Goal: Task Accomplishment & Management: Use online tool/utility

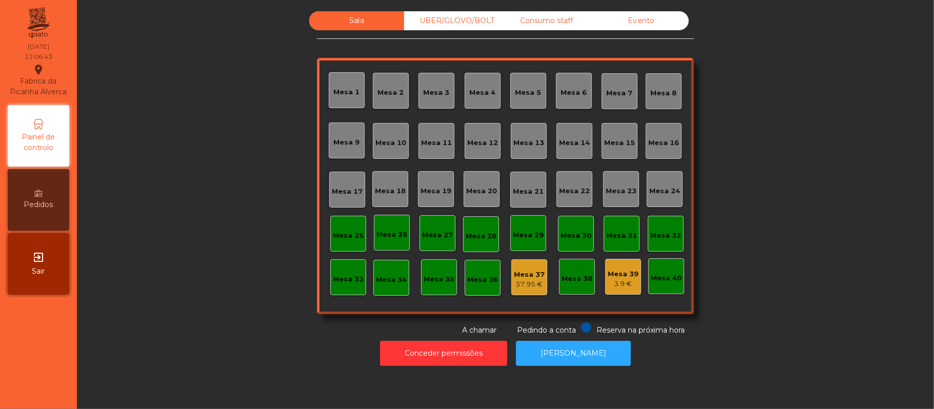
click at [263, 297] on div "Sala UBER/[GEOGRAPHIC_DATA]/BOLT Consumo staff Evento [GEOGRAPHIC_DATA] 2 [GEOG…" at bounding box center [505, 173] width 829 height 325
click at [618, 273] on div "Mesa 39" at bounding box center [623, 274] width 31 height 10
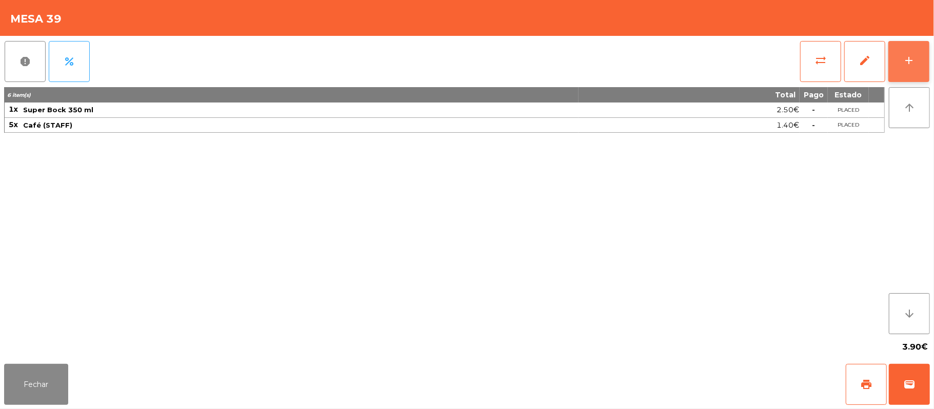
click at [903, 67] on button "add" at bounding box center [908, 61] width 41 height 41
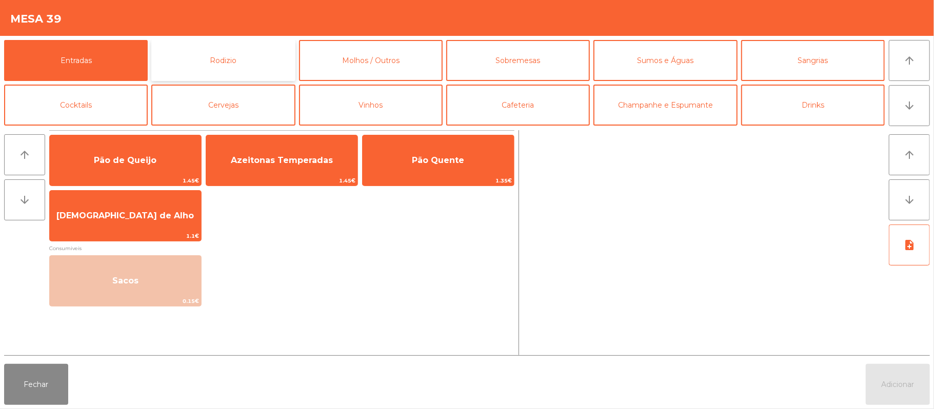
click at [217, 65] on button "Rodizio" at bounding box center [223, 60] width 144 height 41
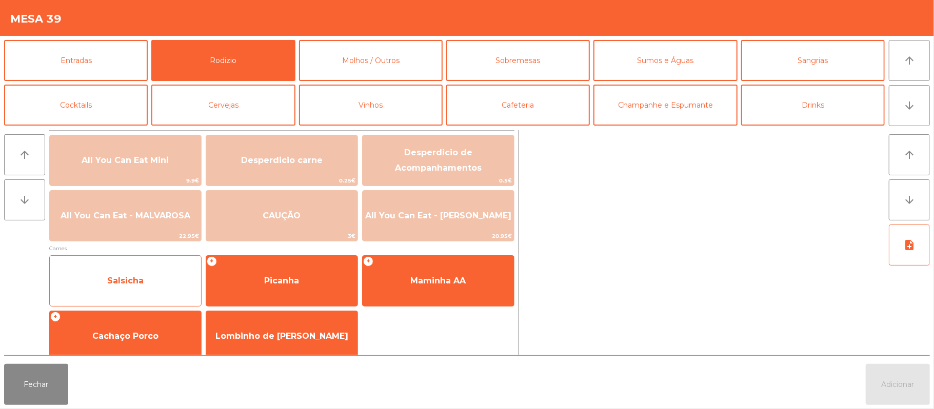
click at [142, 280] on span "Salsicha" at bounding box center [125, 281] width 36 height 10
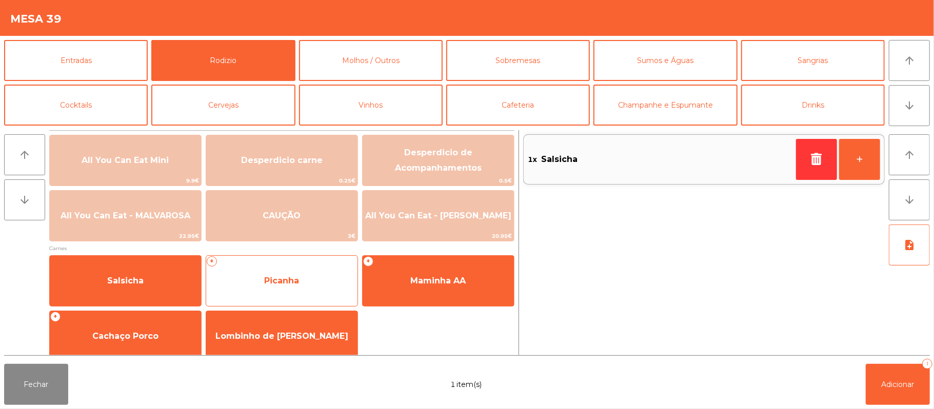
click at [286, 286] on span "Picanha" at bounding box center [281, 281] width 151 height 28
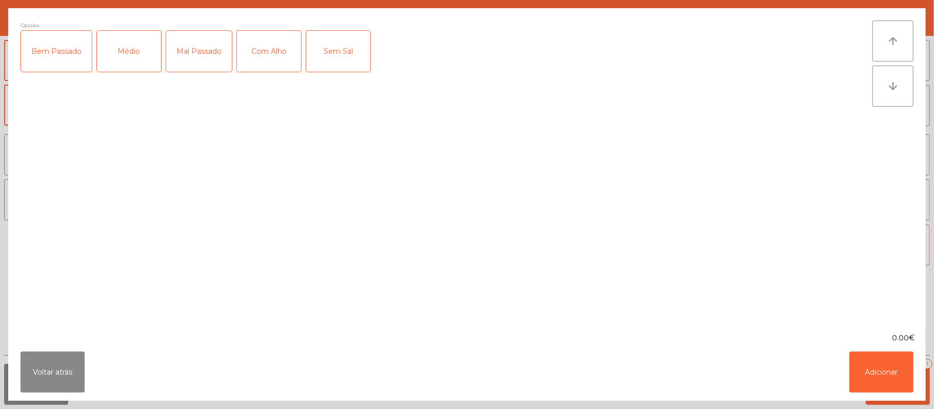
click at [139, 51] on div "Médio" at bounding box center [129, 51] width 64 height 41
click at [878, 367] on button "Adicionar" at bounding box center [881, 372] width 64 height 41
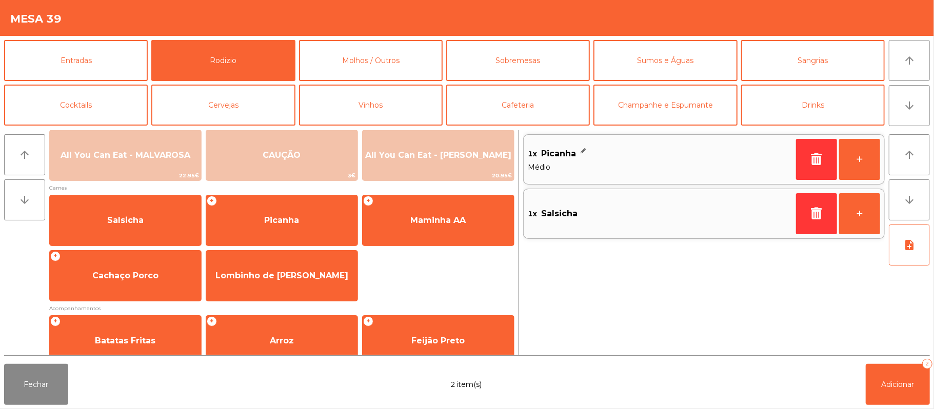
scroll to position [62, 0]
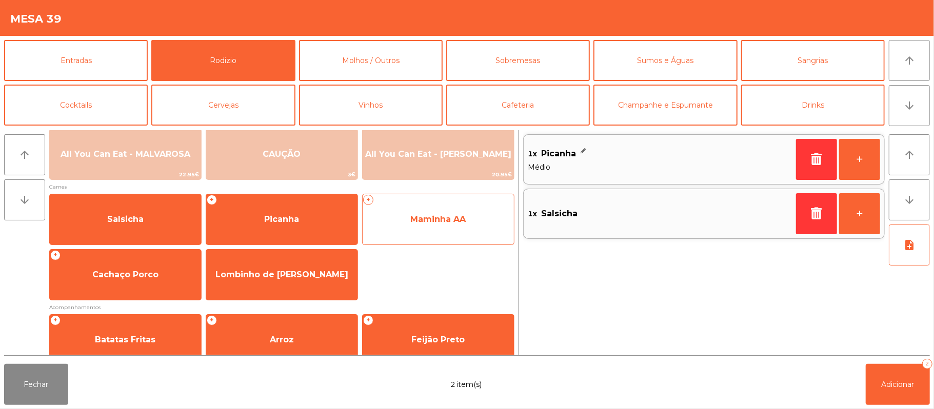
click at [478, 244] on div "+ Maminha AA" at bounding box center [438, 219] width 152 height 51
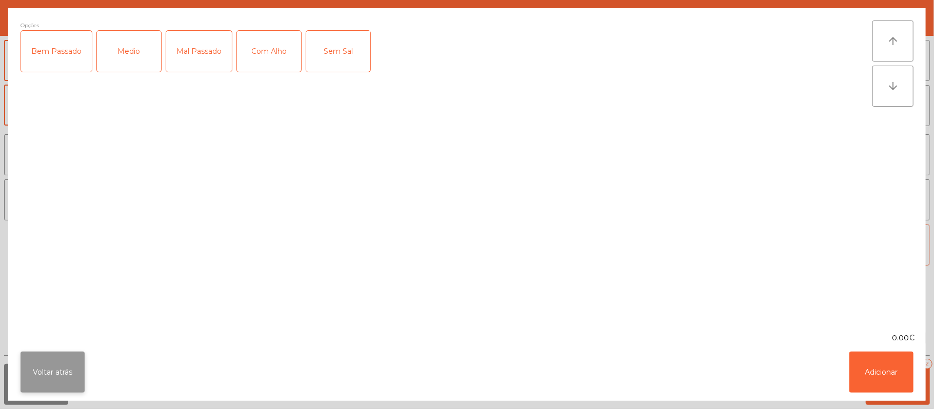
click at [44, 380] on button "Voltar atrás" at bounding box center [53, 372] width 64 height 41
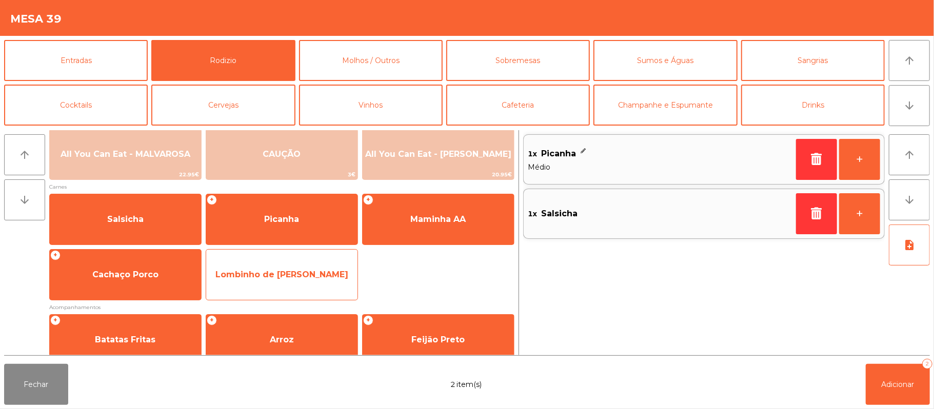
click at [284, 272] on span "Lombinho de [PERSON_NAME]" at bounding box center [281, 275] width 133 height 10
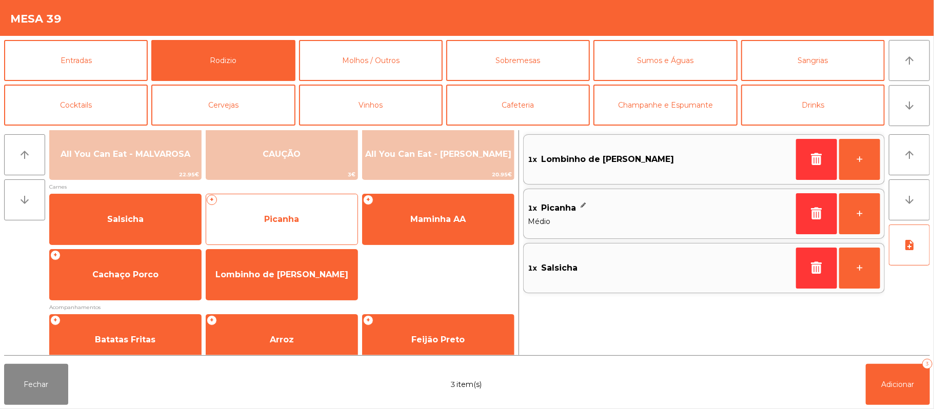
click at [333, 296] on div "Lombinho de [PERSON_NAME]" at bounding box center [282, 274] width 152 height 51
click at [338, 249] on div "Lombinho de [PERSON_NAME]" at bounding box center [282, 274] width 152 height 51
click at [339, 229] on span "Picanha" at bounding box center [281, 220] width 151 height 28
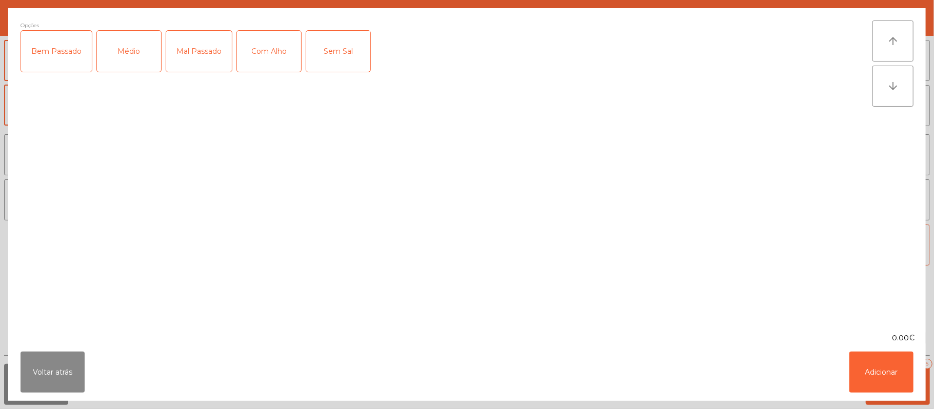
click at [337, 207] on div "Opções Bem Passado Médio Mal Passado Com Alho Sem Sal" at bounding box center [447, 171] width 852 height 300
click at [343, 185] on div "Opções Bem Passado Médio Mal Passado Com Alho Sem Sal" at bounding box center [447, 171] width 852 height 300
click at [64, 364] on button "Voltar atrás" at bounding box center [53, 372] width 64 height 41
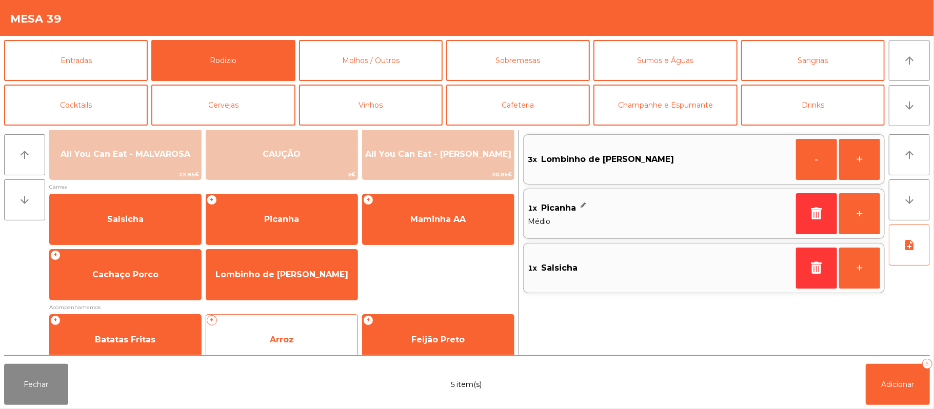
click at [312, 331] on span "Arroz" at bounding box center [281, 340] width 151 height 28
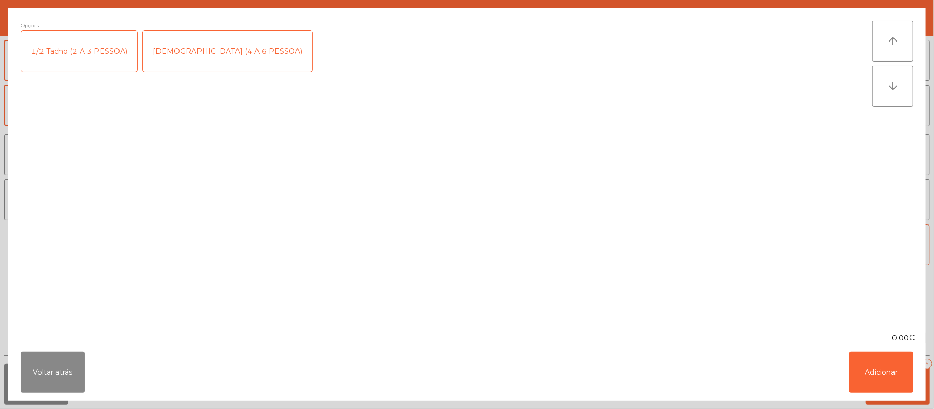
click at [78, 62] on div "1/2 Tacho (2 A 3 PESSOA)" at bounding box center [79, 51] width 116 height 41
click at [876, 370] on button "Adicionar" at bounding box center [881, 372] width 64 height 41
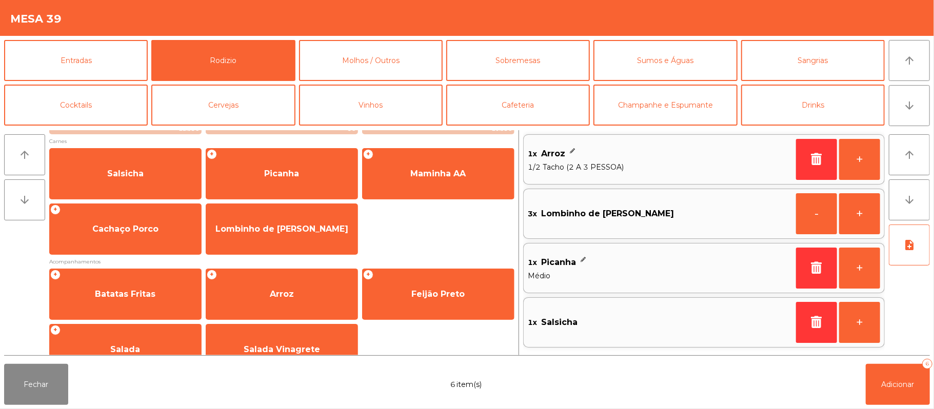
scroll to position [131, 0]
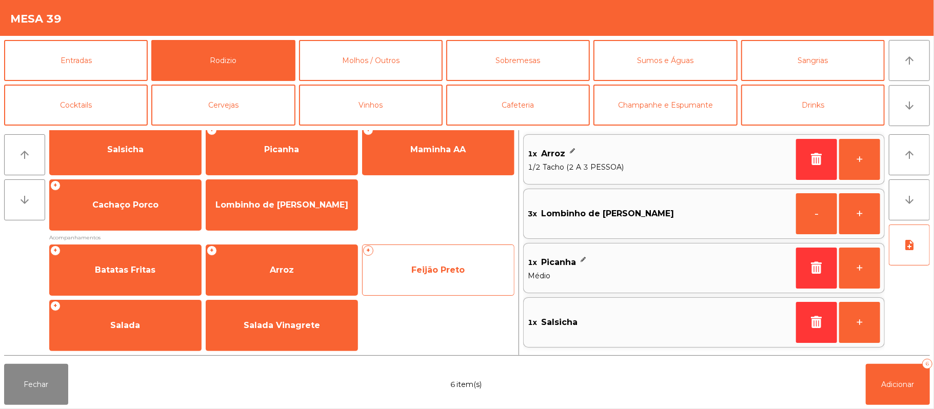
click at [444, 269] on span "Feijão Preto" at bounding box center [437, 270] width 53 height 10
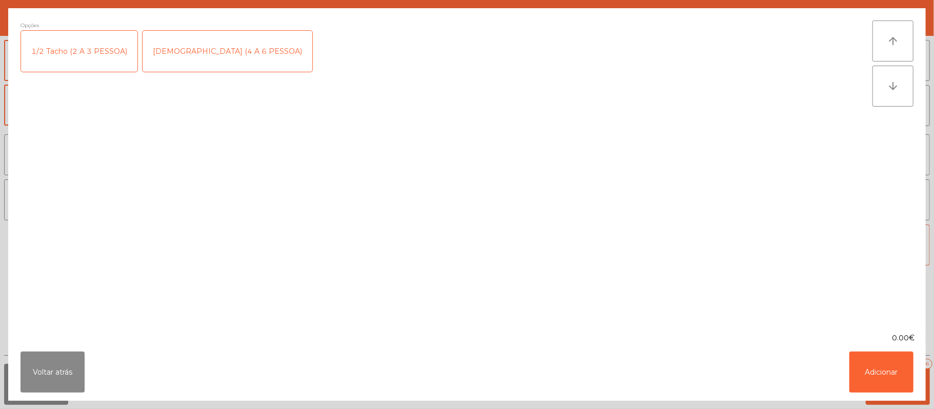
click at [77, 62] on div "1/2 Tacho (2 A 3 PESSOA)" at bounding box center [79, 51] width 116 height 41
click at [878, 360] on button "Adicionar" at bounding box center [881, 372] width 64 height 41
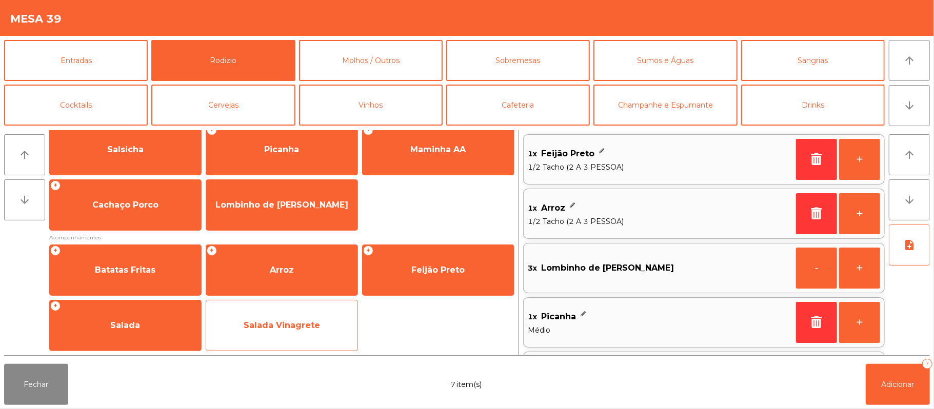
click at [294, 327] on span "Salada Vinagrete" at bounding box center [282, 325] width 76 height 10
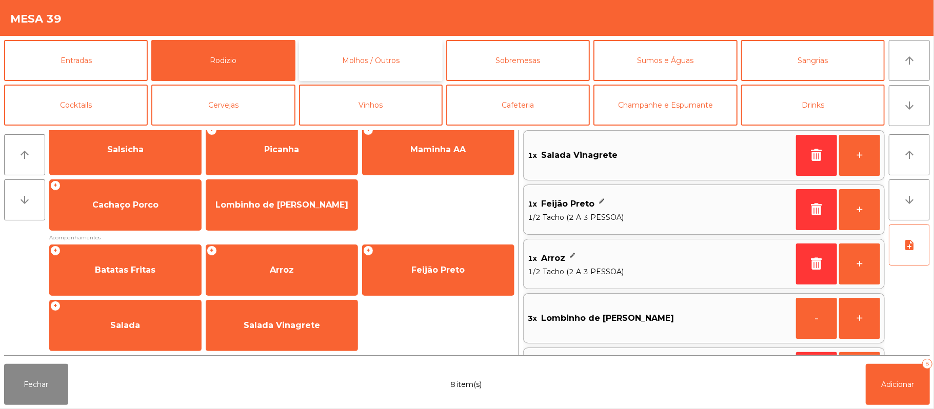
click at [374, 64] on button "Molhos / Outros" at bounding box center [371, 60] width 144 height 41
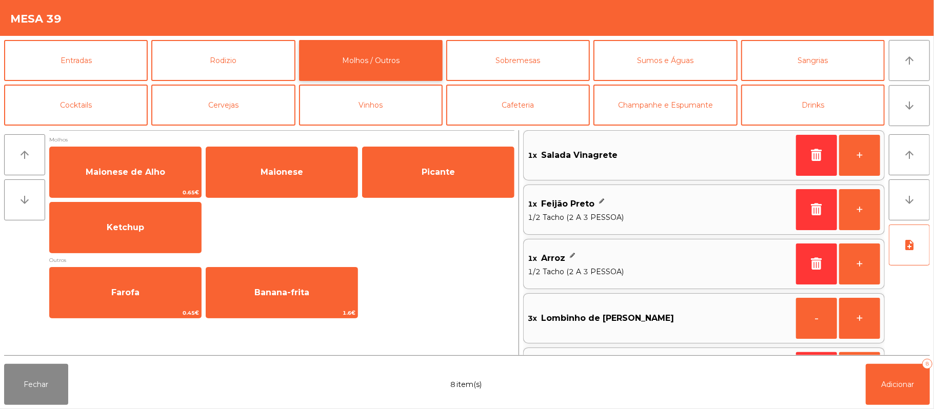
scroll to position [0, 0]
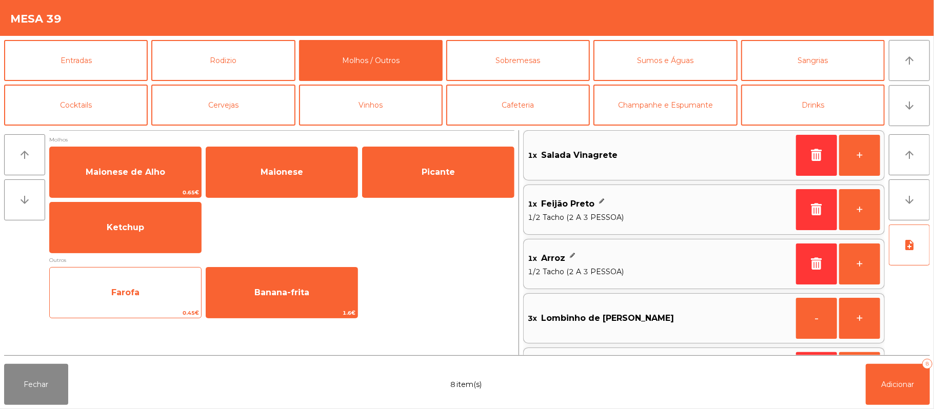
click at [134, 295] on span "Farofa" at bounding box center [125, 293] width 28 height 10
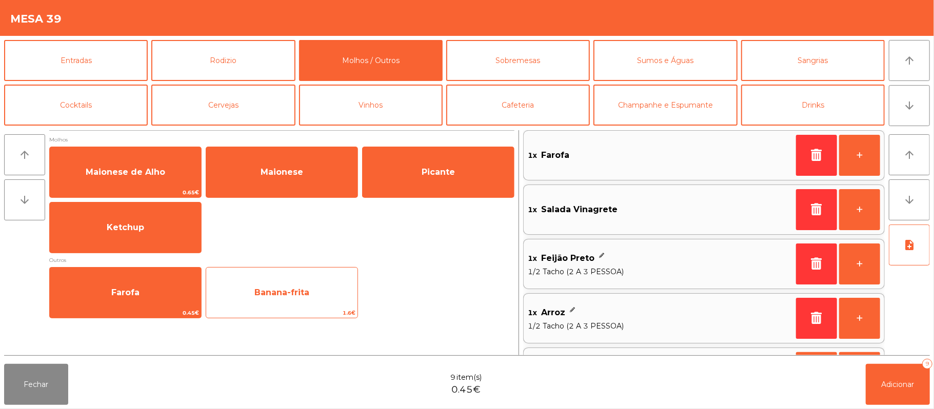
click at [287, 293] on span "Banana-frita" at bounding box center [281, 293] width 55 height 10
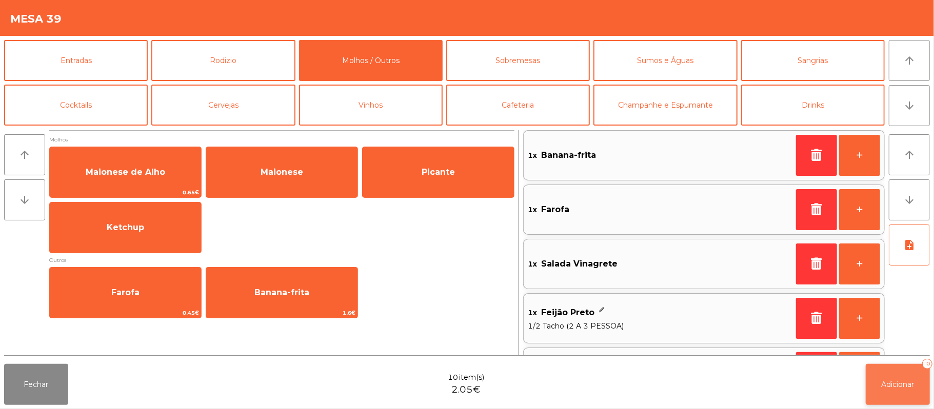
click at [900, 382] on span "Adicionar" at bounding box center [897, 384] width 33 height 9
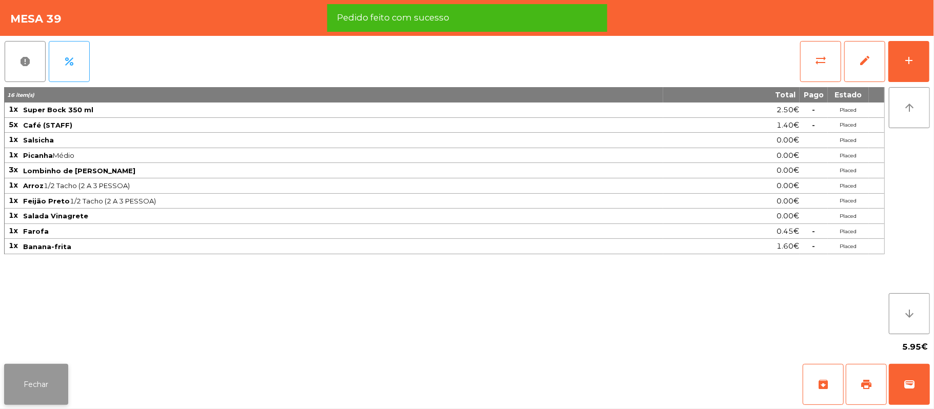
click at [45, 384] on button "Fechar" at bounding box center [36, 384] width 64 height 41
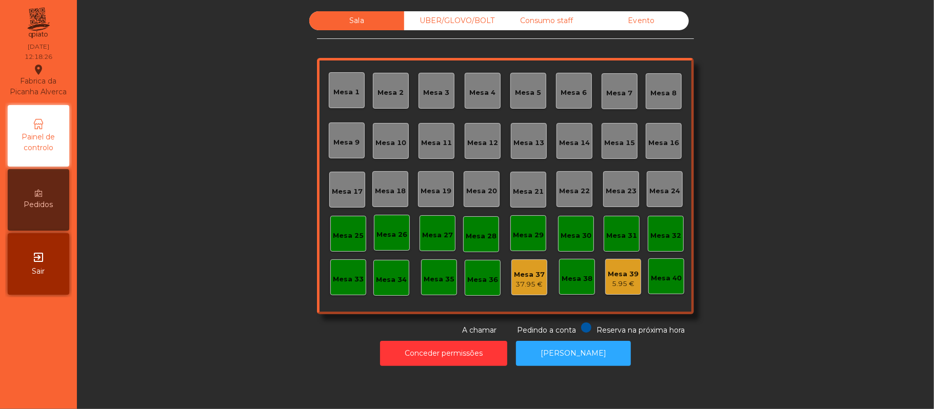
click at [608, 279] on div "5.95 €" at bounding box center [623, 284] width 31 height 10
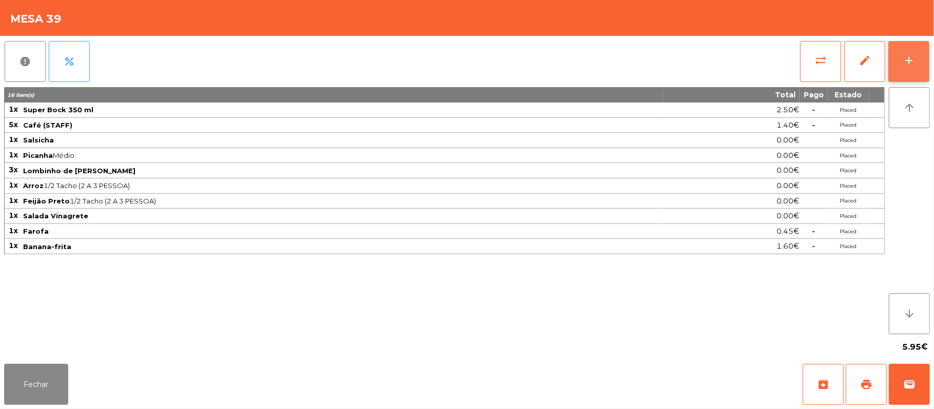
click at [899, 56] on button "add" at bounding box center [908, 61] width 41 height 41
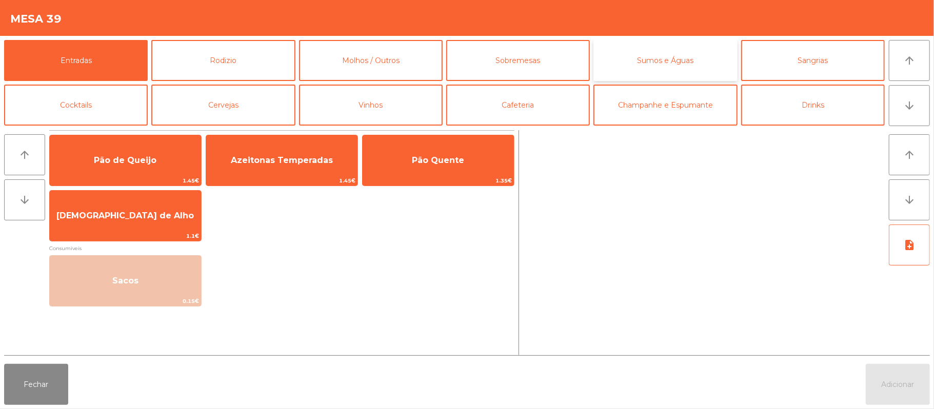
click at [649, 69] on button "Sumos e Águas" at bounding box center [665, 60] width 144 height 41
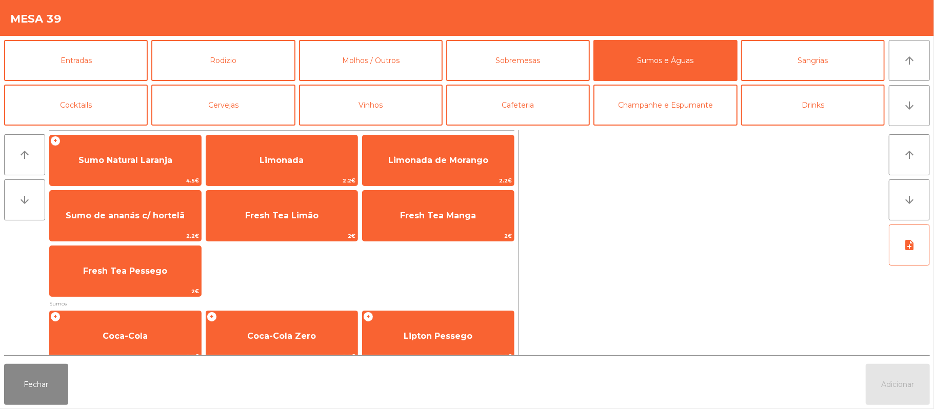
click at [241, 275] on div "+ Sumo Natural Laranja 4.5€ Limonada 2.2€ Limonada de Morango 2.2€ Sumo de anan…" at bounding box center [281, 216] width 465 height 162
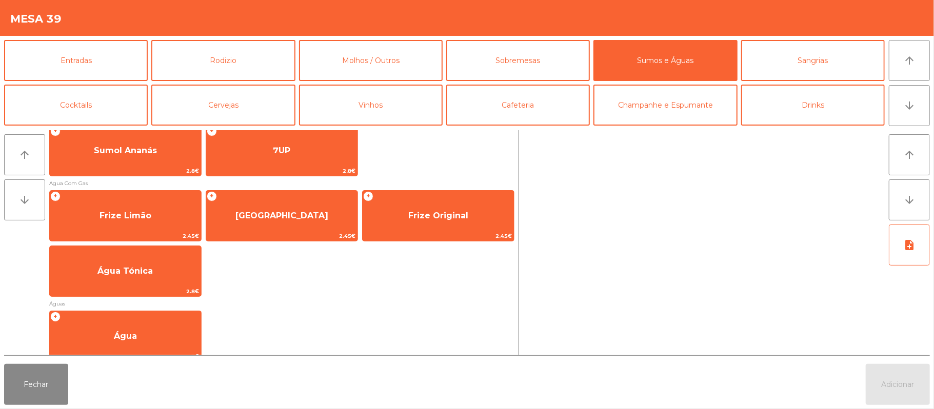
scroll to position [306, 0]
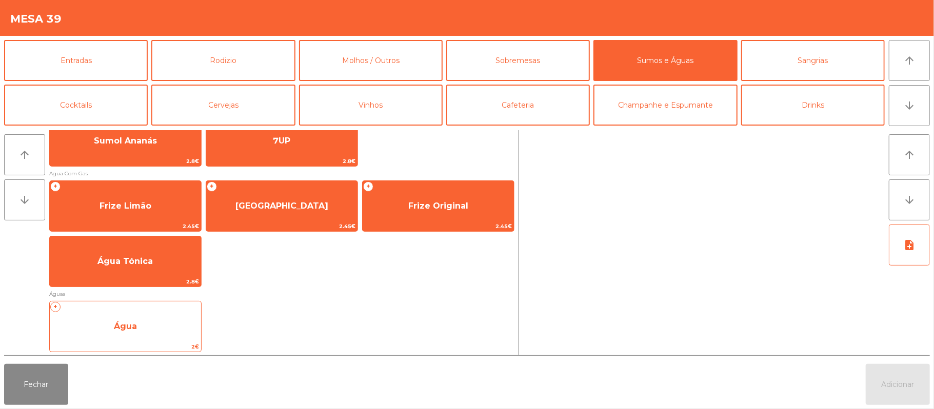
click at [120, 324] on span "Água" at bounding box center [125, 326] width 23 height 10
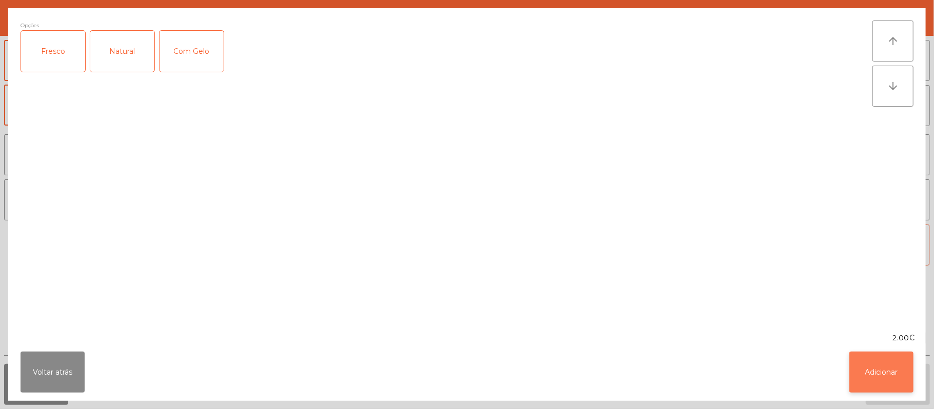
click at [880, 373] on button "Adicionar" at bounding box center [881, 372] width 64 height 41
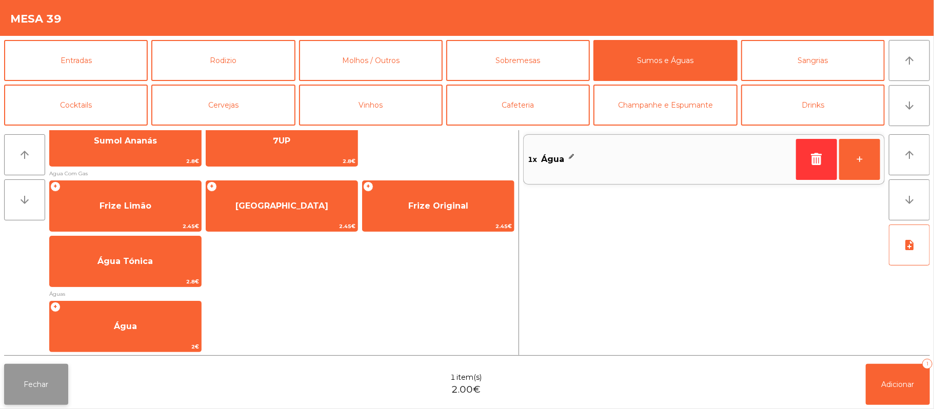
click at [33, 388] on button "Fechar" at bounding box center [36, 384] width 64 height 41
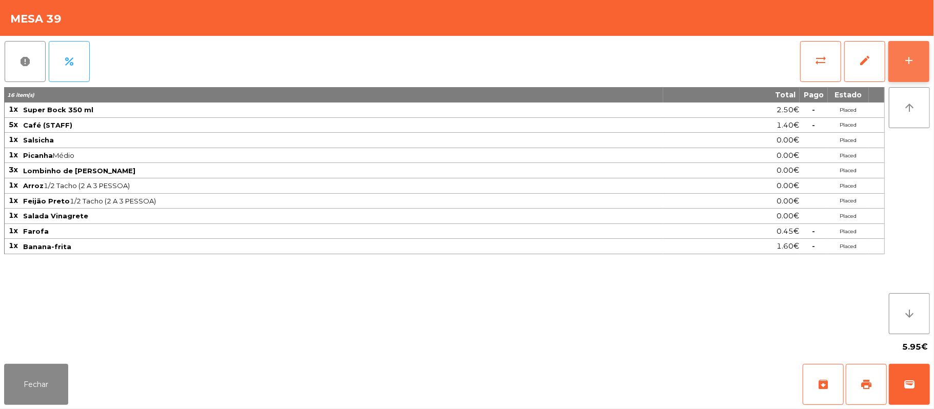
click at [905, 66] on button "add" at bounding box center [908, 61] width 41 height 41
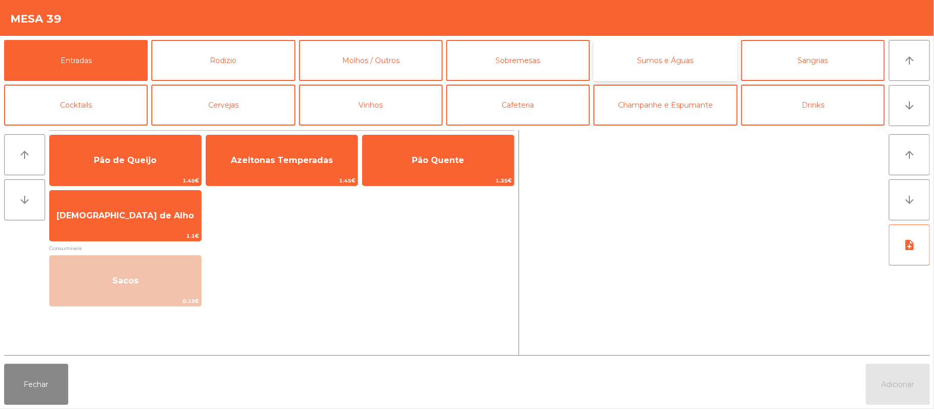
click at [659, 72] on button "Sumos e Águas" at bounding box center [665, 60] width 144 height 41
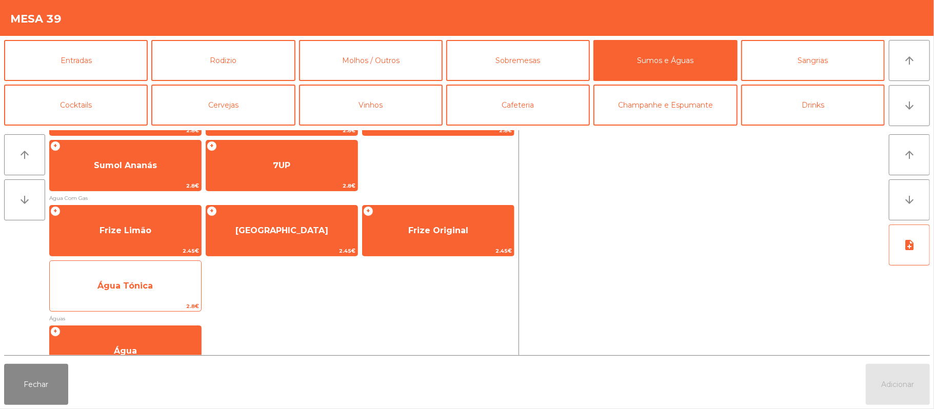
click at [107, 306] on span "2.8€" at bounding box center [125, 306] width 151 height 10
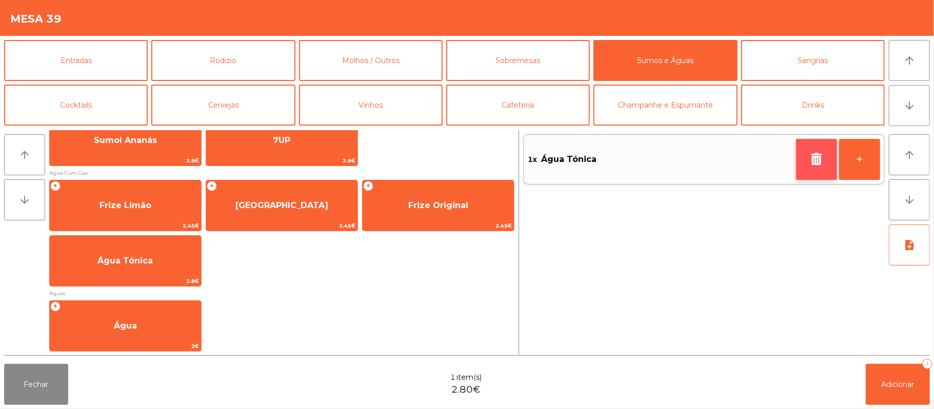
click at [813, 157] on icon "button" at bounding box center [816, 159] width 15 height 12
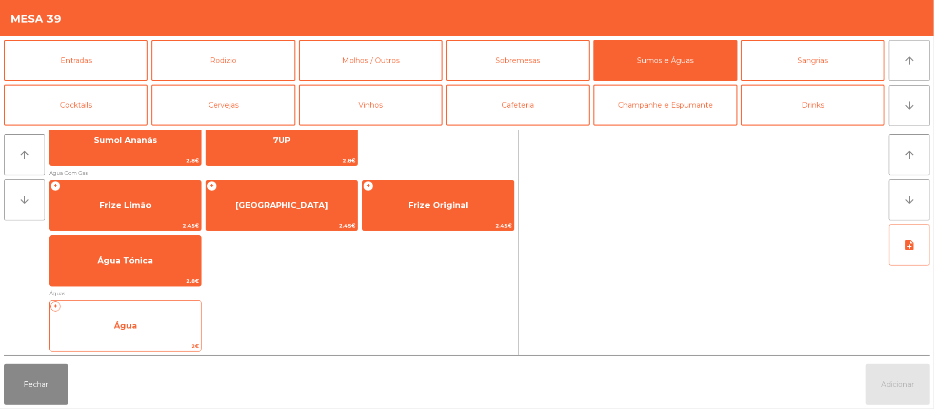
click at [124, 331] on span "Água" at bounding box center [125, 326] width 151 height 28
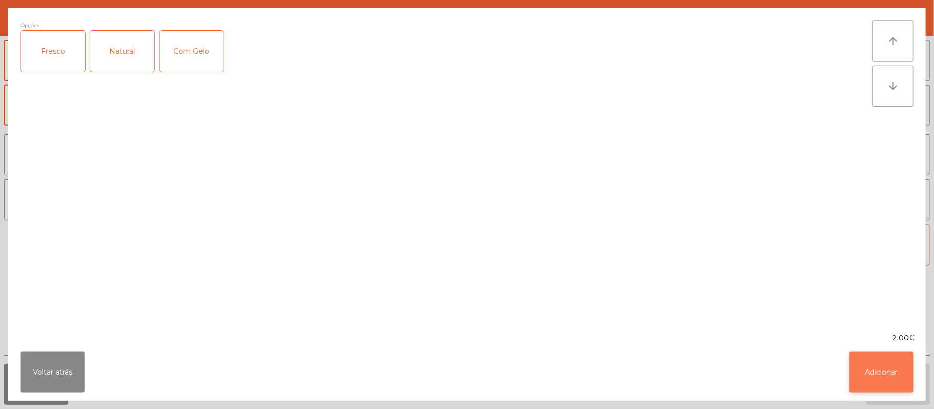
click at [883, 363] on button "Adicionar" at bounding box center [881, 372] width 64 height 41
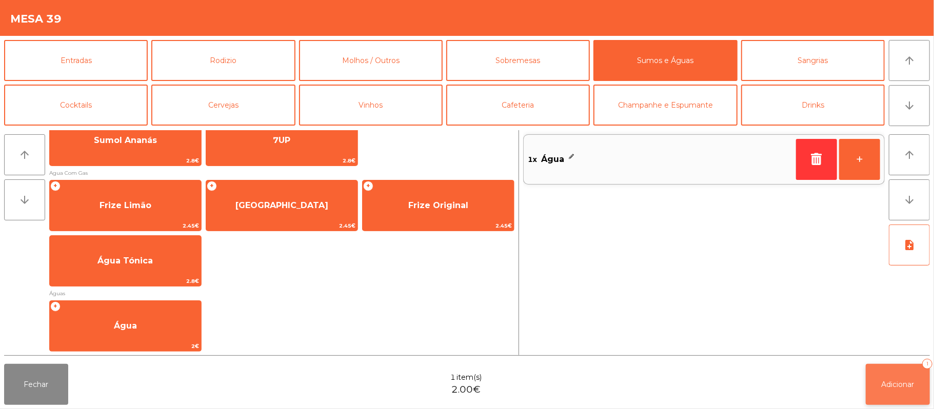
click at [897, 380] on span "Adicionar" at bounding box center [897, 384] width 33 height 9
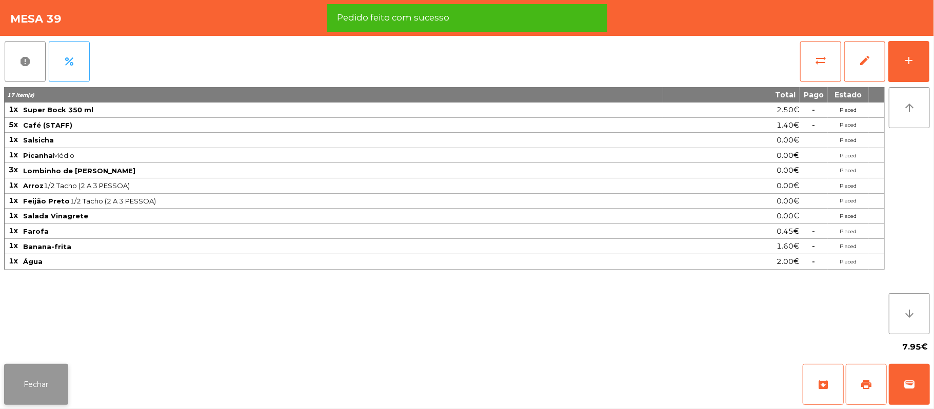
click at [46, 382] on button "Fechar" at bounding box center [36, 384] width 64 height 41
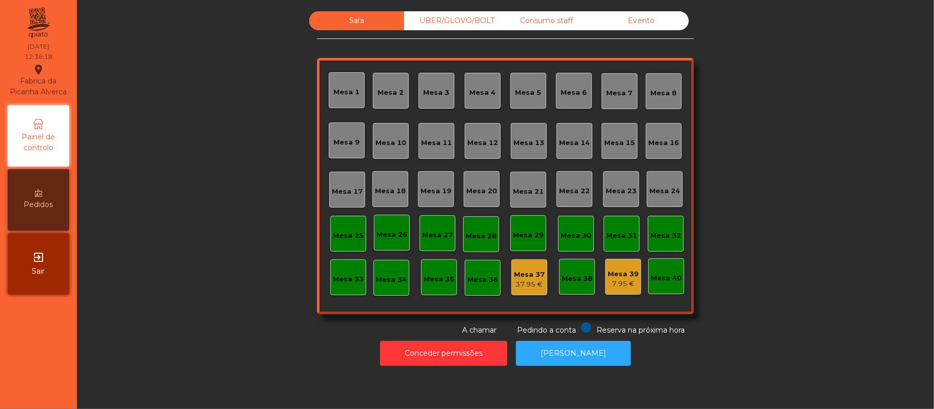
click at [627, 265] on div "Mesa 39 7.95 €" at bounding box center [623, 277] width 31 height 24
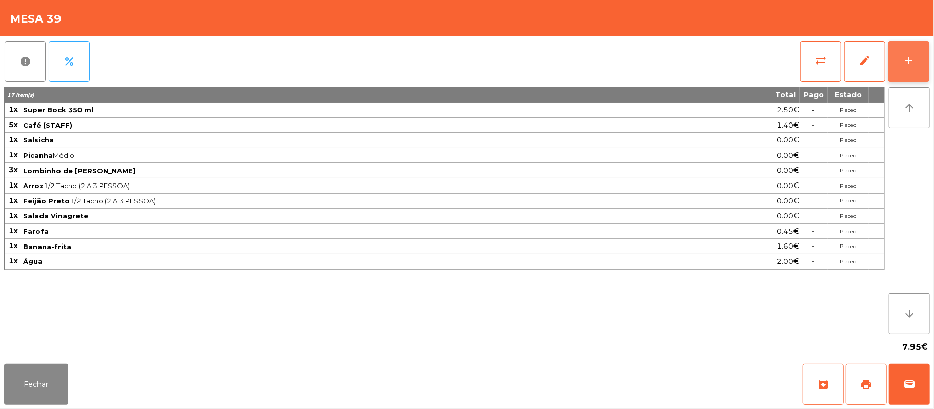
click at [907, 70] on button "add" at bounding box center [908, 61] width 41 height 41
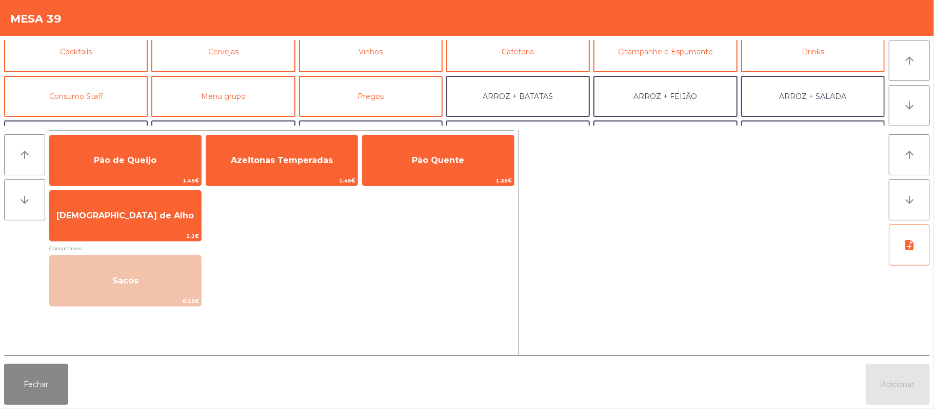
scroll to position [56, 0]
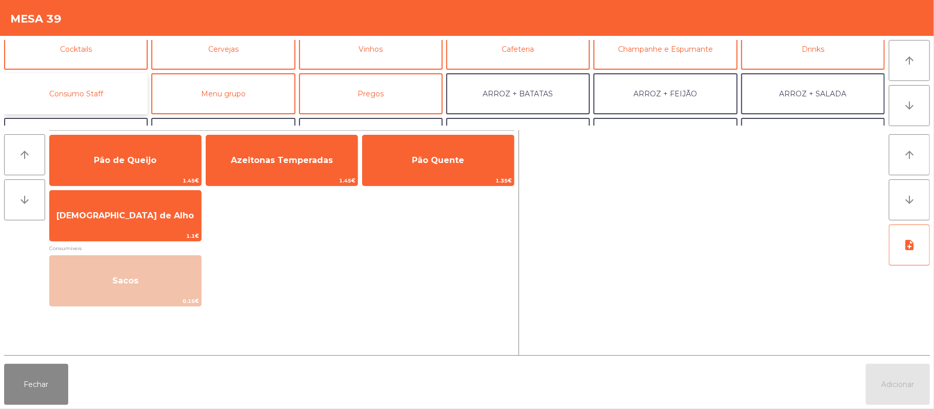
click at [67, 109] on button "Consumo Staff" at bounding box center [76, 93] width 144 height 41
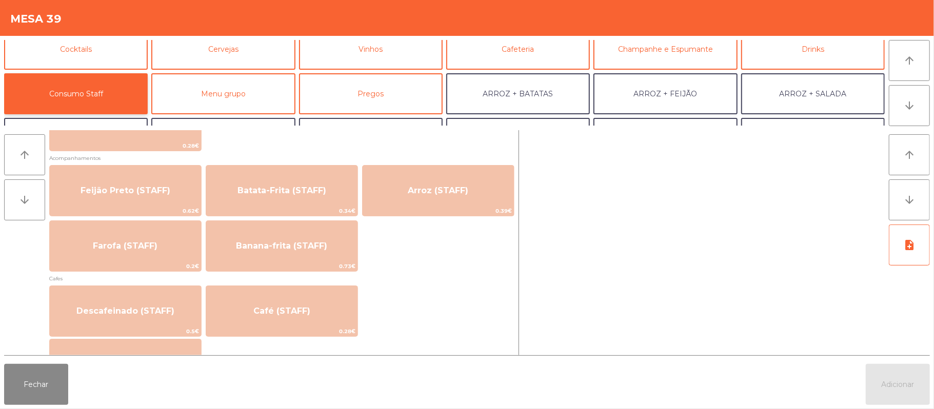
scroll to position [546, 0]
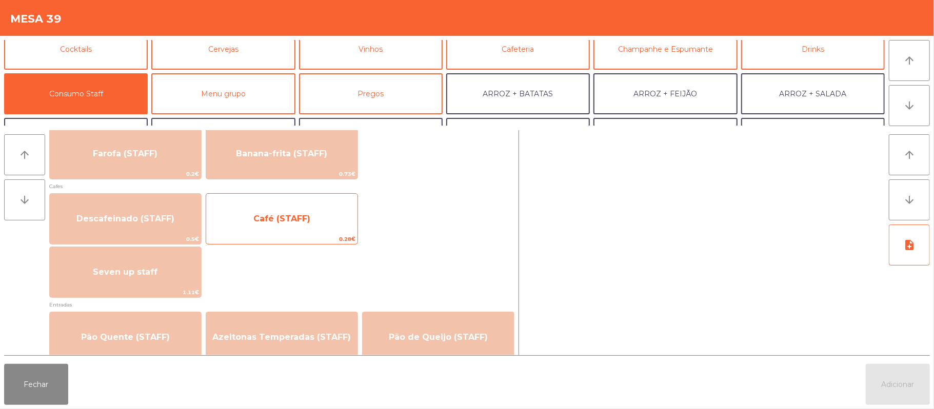
click at [292, 210] on span "Café (STAFF)" at bounding box center [281, 219] width 151 height 28
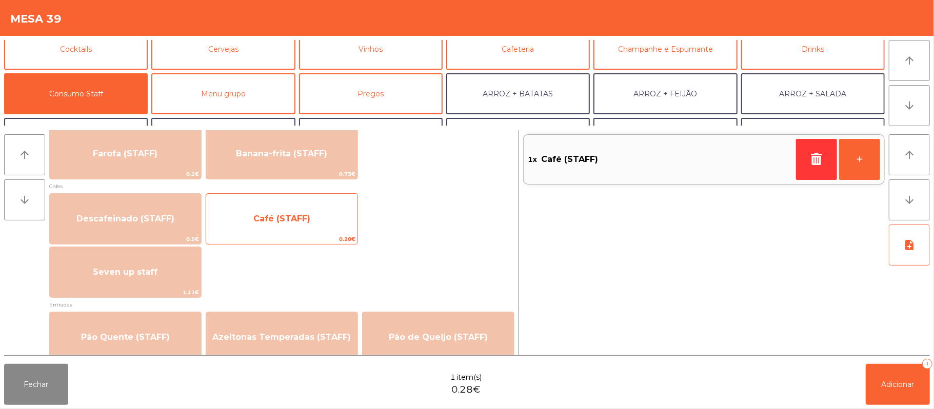
click at [299, 220] on span "Café (STAFF)" at bounding box center [281, 219] width 57 height 10
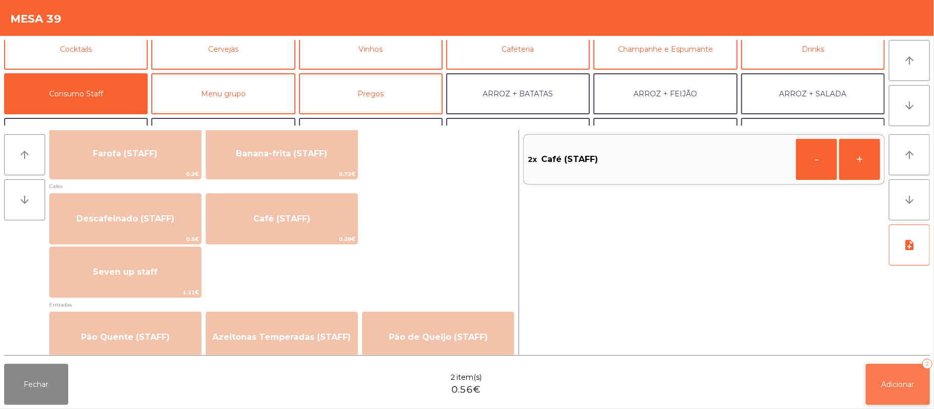
click at [884, 387] on span "Adicionar" at bounding box center [897, 384] width 33 height 9
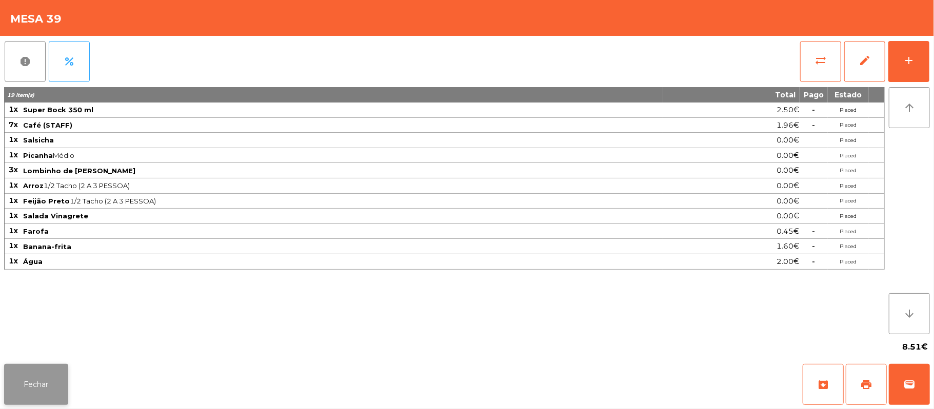
click at [33, 379] on button "Fechar" at bounding box center [36, 384] width 64 height 41
